Goal: Check status

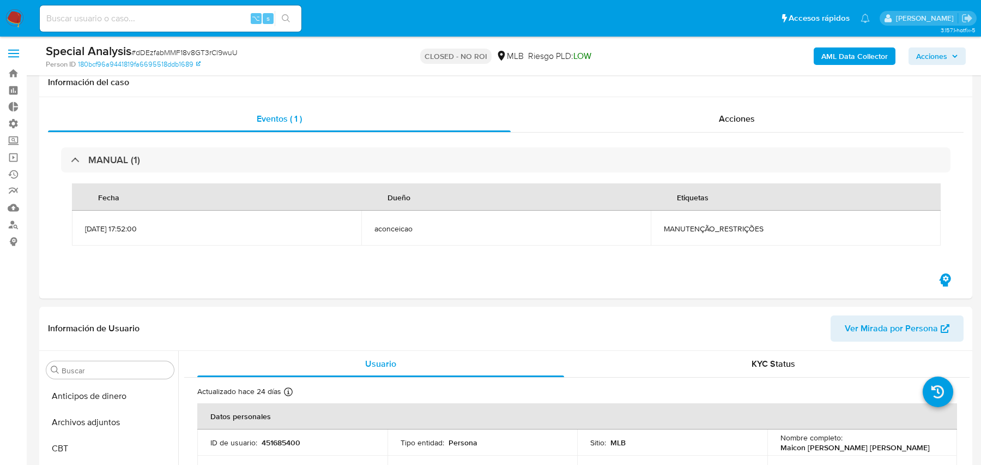
select select "10"
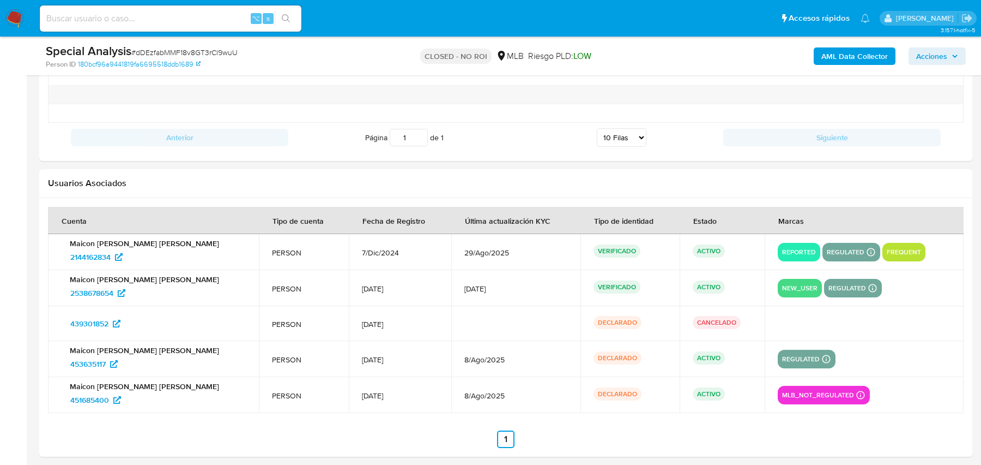
scroll to position [1499, 0]
click at [101, 255] on span "2144162834" at bounding box center [90, 257] width 40 height 17
click at [104, 285] on span "2538678654" at bounding box center [91, 293] width 43 height 17
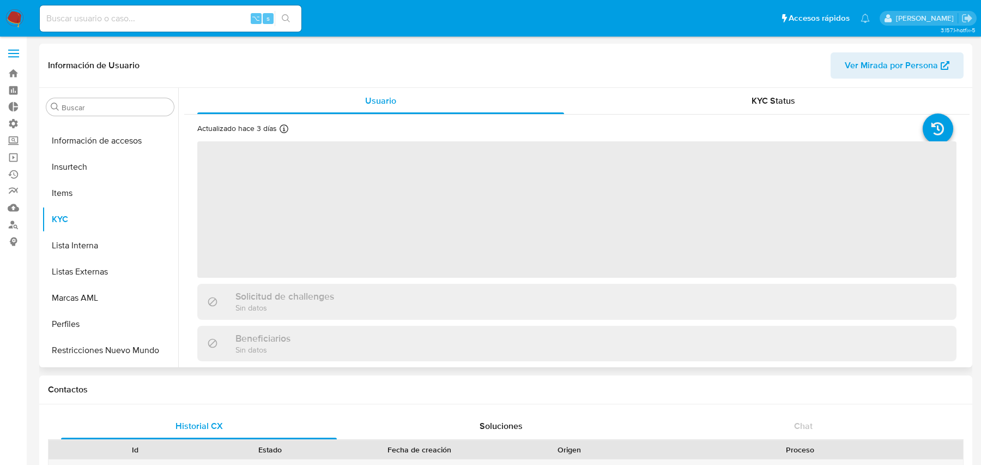
scroll to position [487, 0]
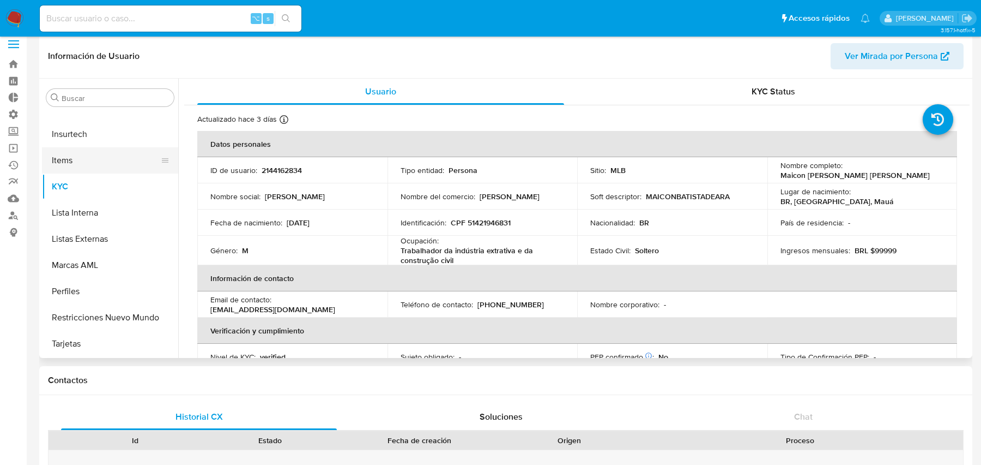
select select "10"
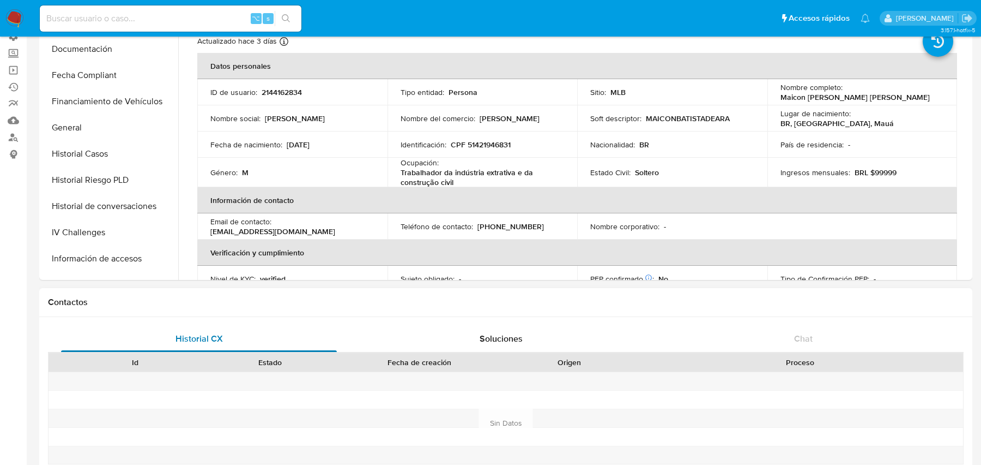
scroll to position [0, 0]
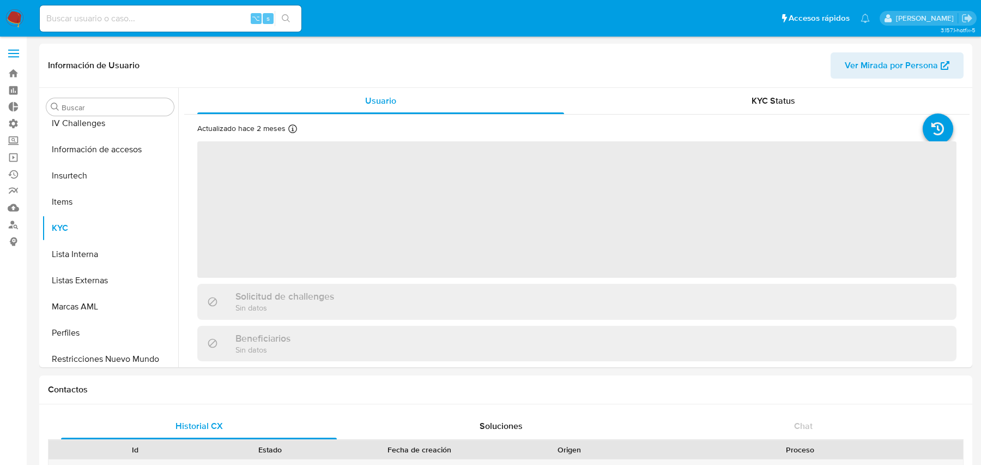
scroll to position [487, 0]
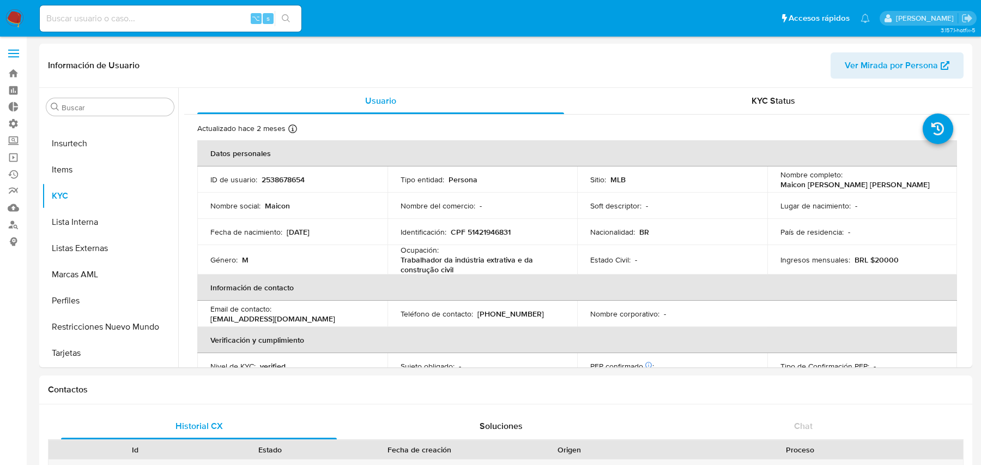
select select "10"
